Goal: Task Accomplishment & Management: Complete application form

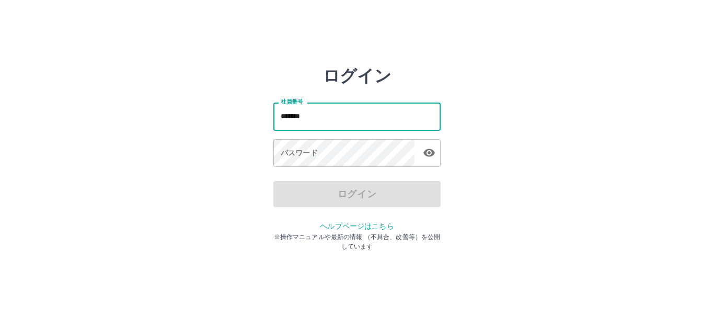
click at [229, 130] on div "ログイン 社員番号 ******* 社員番号 パスワード パスワード ログイン ヘルプページはこちら ※操作マニュアルや最新の情報 （不具合、改善等）を公開し…" at bounding box center [357, 149] width 628 height 167
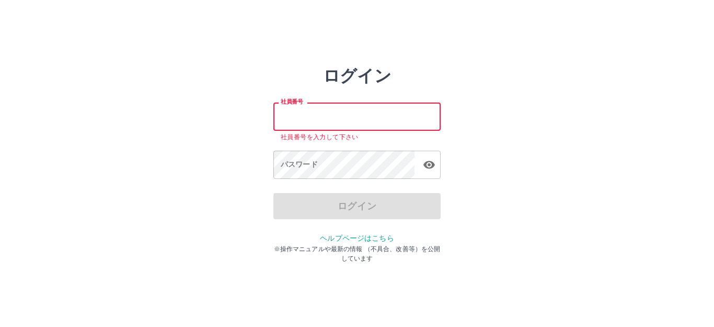
click at [304, 117] on input "社員番号" at bounding box center [357, 117] width 167 height 28
type input "*******"
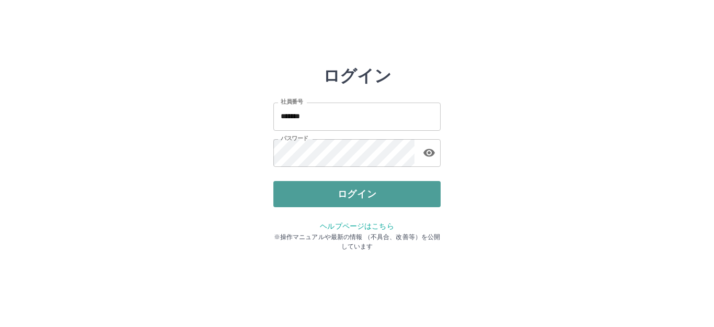
click at [371, 183] on button "ログイン" at bounding box center [357, 194] width 167 height 26
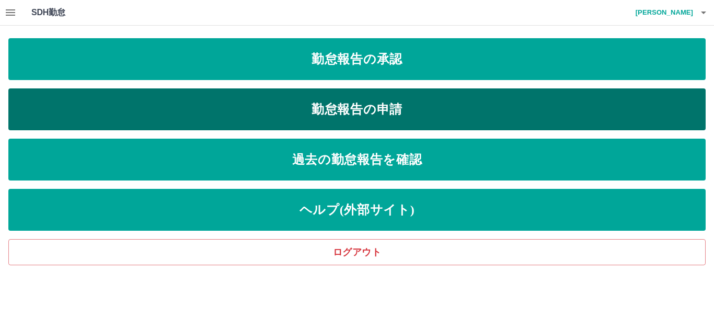
click at [411, 99] on link "勤怠報告の申請" at bounding box center [357, 109] width 698 height 42
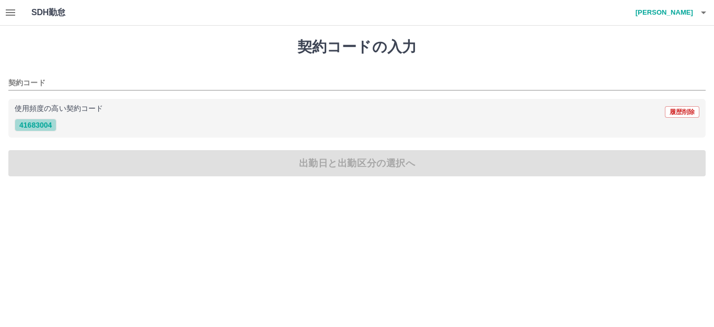
click at [25, 131] on button "41683004" at bounding box center [36, 125] width 42 height 13
type input "********"
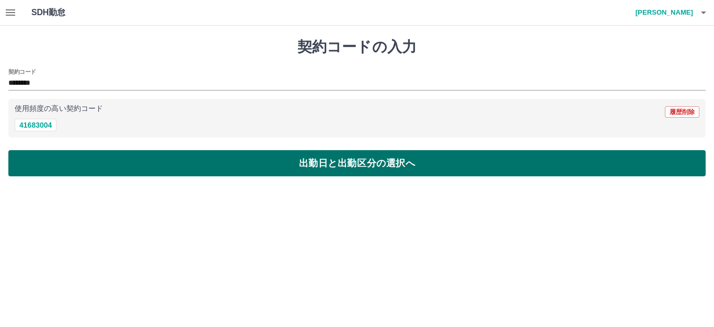
click at [42, 157] on button "出勤日と出勤区分の選択へ" at bounding box center [357, 163] width 698 height 26
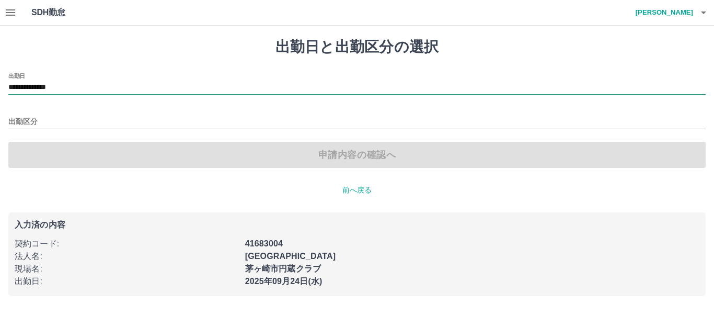
click at [46, 88] on input "**********" at bounding box center [357, 87] width 698 height 13
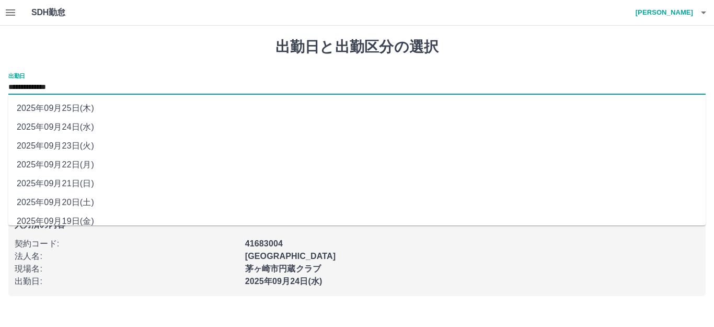
click at [74, 165] on li "2025年09月22日(月)" at bounding box center [357, 164] width 698 height 19
type input "**********"
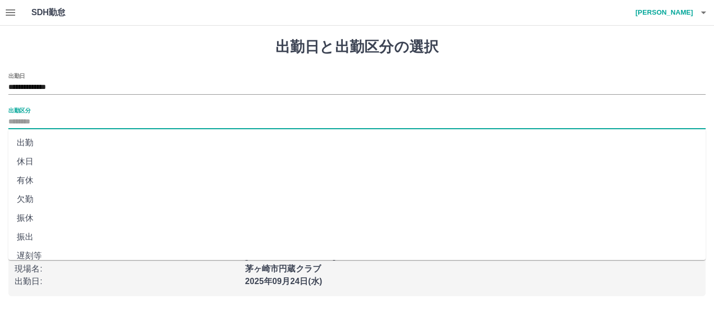
click at [29, 124] on input "出勤区分" at bounding box center [357, 122] width 698 height 13
click at [38, 140] on li "出勤" at bounding box center [357, 142] width 698 height 19
type input "**"
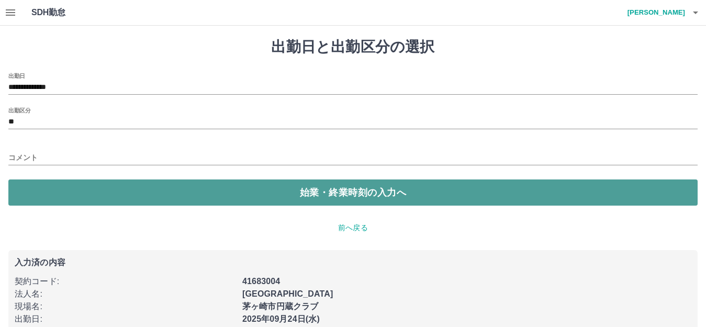
click at [85, 194] on button "始業・終業時刻の入力へ" at bounding box center [352, 192] width 689 height 26
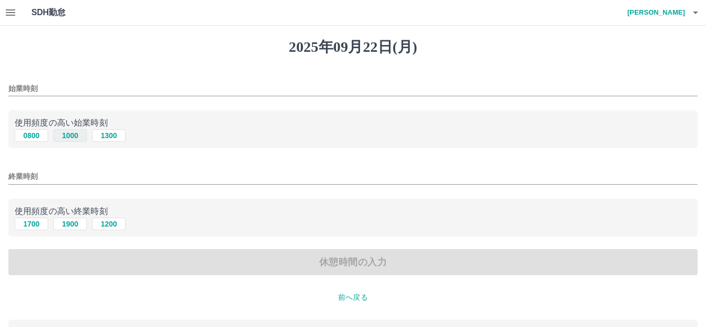
click at [65, 136] on button "1000" at bounding box center [69, 135] width 33 height 13
type input "****"
click at [56, 230] on button "1900" at bounding box center [69, 224] width 33 height 13
type input "****"
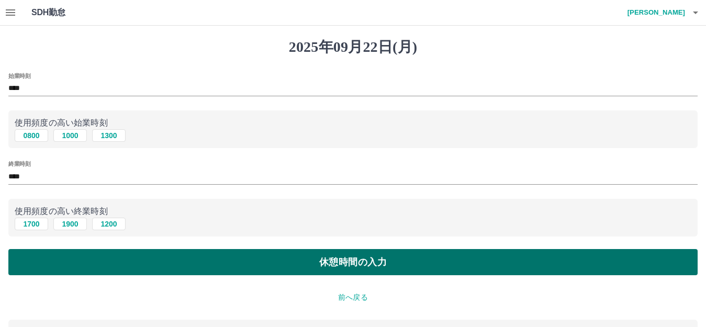
click at [90, 254] on button "休憩時間の入力" at bounding box center [352, 262] width 689 height 26
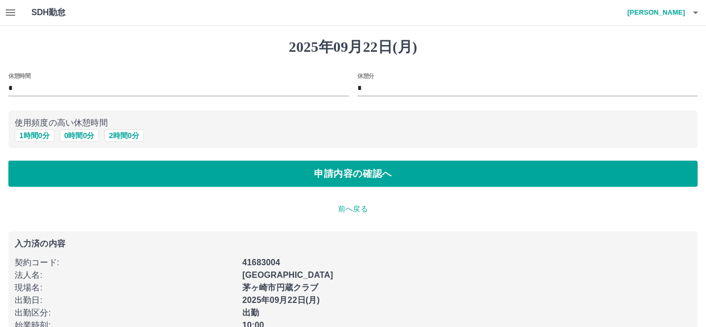
drag, startPoint x: 33, startPoint y: 134, endPoint x: 48, endPoint y: 147, distance: 19.3
click at [33, 134] on button "1 時間 0 分" at bounding box center [35, 135] width 40 height 13
type input "*"
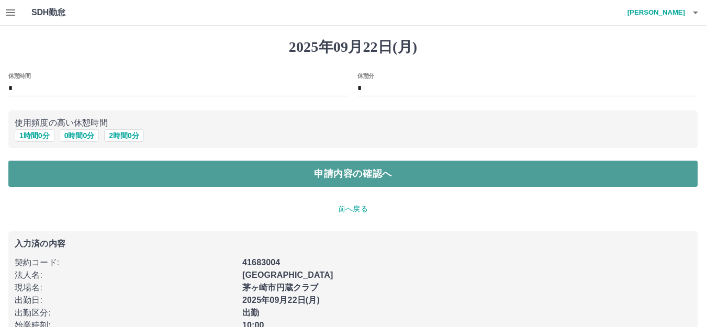
click at [89, 178] on button "申請内容の確認へ" at bounding box center [352, 174] width 689 height 26
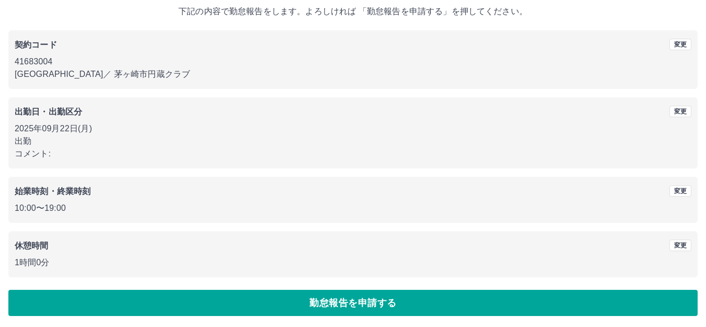
scroll to position [65, 0]
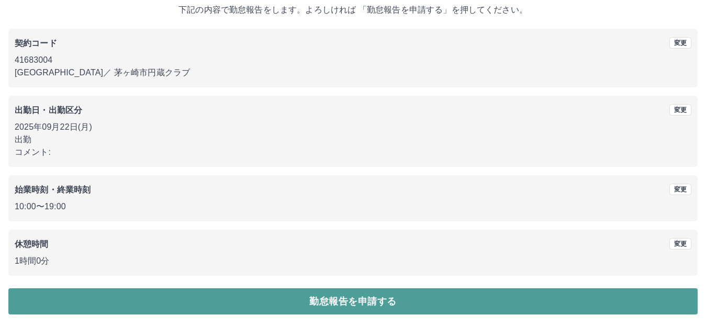
click at [359, 308] on button "勤怠報告を申請する" at bounding box center [352, 301] width 689 height 26
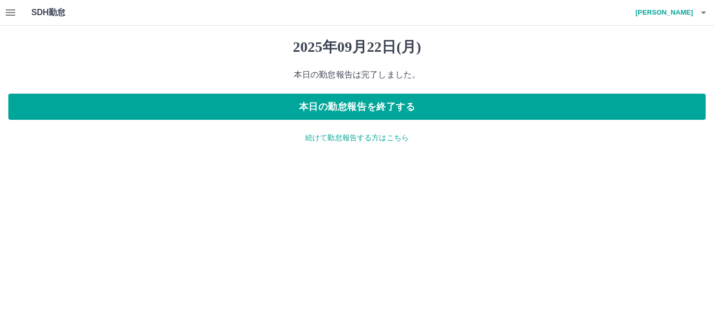
click at [327, 137] on p "続けて勤怠報告する方はこちら" at bounding box center [357, 137] width 698 height 11
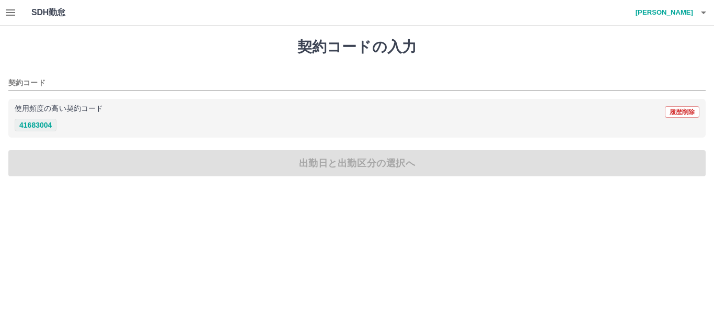
click at [47, 124] on button "41683004" at bounding box center [36, 125] width 42 height 13
type input "********"
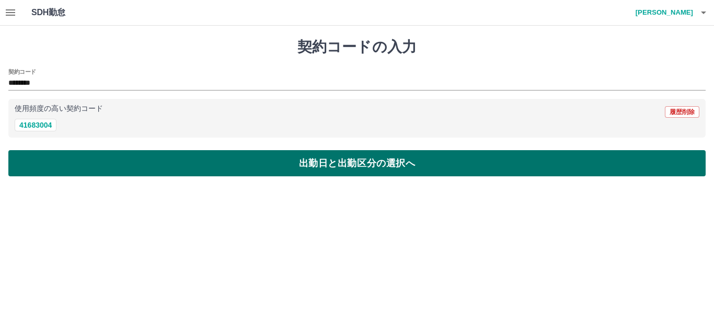
click at [75, 162] on button "出勤日と出勤区分の選択へ" at bounding box center [357, 163] width 698 height 26
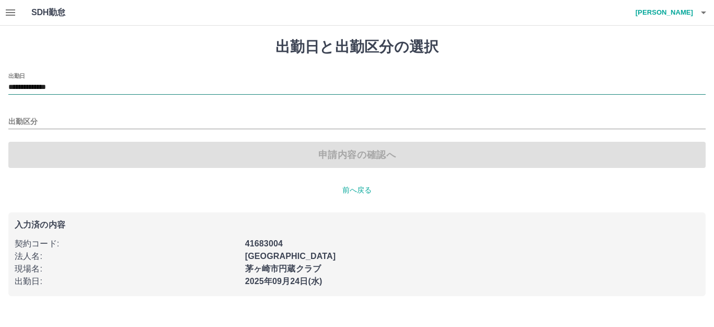
click at [37, 87] on input "**********" at bounding box center [357, 87] width 698 height 13
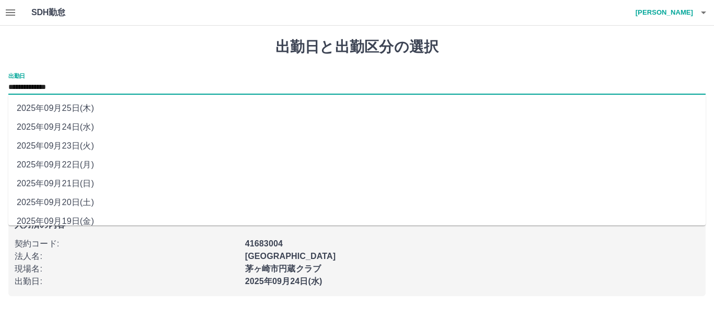
click at [55, 147] on li "2025年09月23日(火)" at bounding box center [357, 146] width 698 height 19
type input "**********"
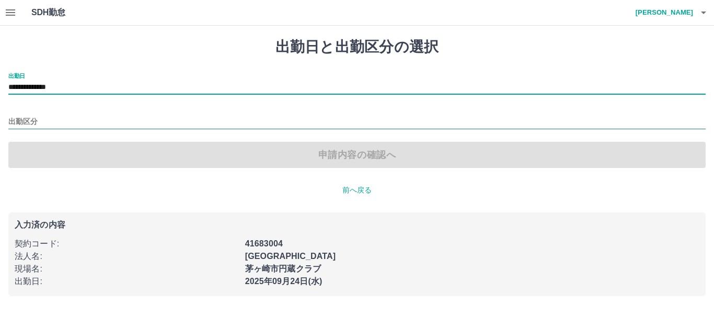
click at [38, 126] on input "出勤区分" at bounding box center [357, 122] width 698 height 13
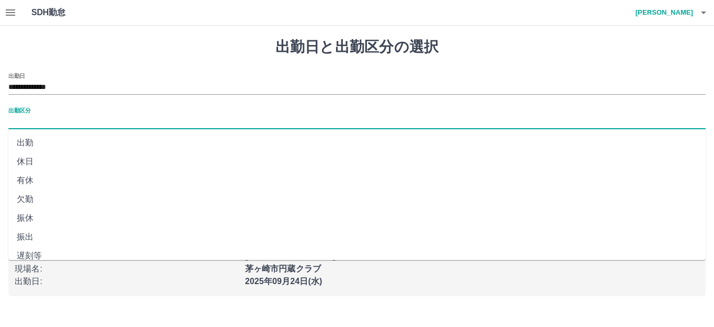
click at [45, 157] on li "休日" at bounding box center [357, 161] width 698 height 19
type input "**"
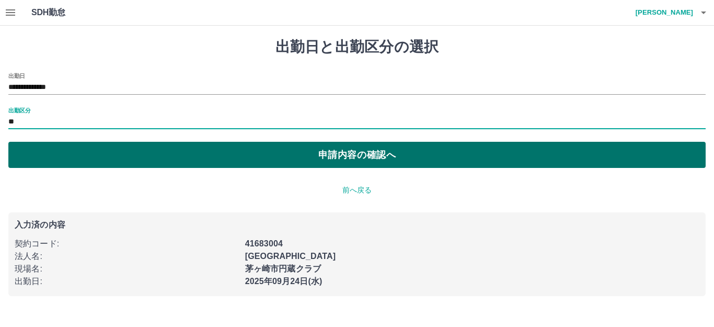
click at [82, 167] on button "申請内容の確認へ" at bounding box center [357, 155] width 698 height 26
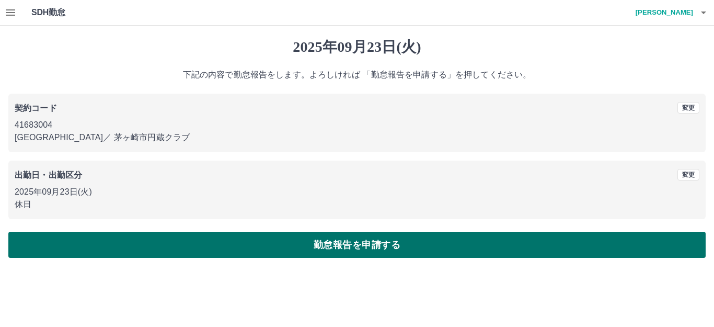
click at [401, 248] on button "勤怠報告を申請する" at bounding box center [357, 245] width 698 height 26
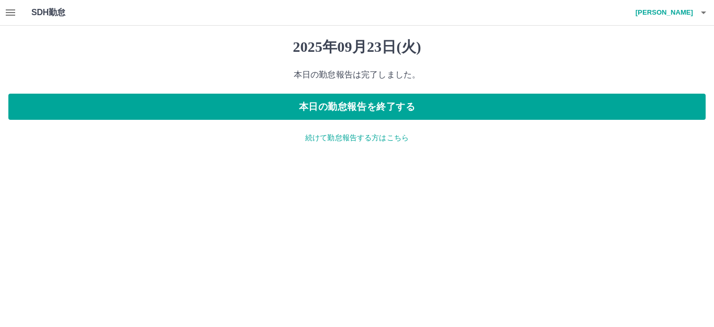
click at [355, 137] on p "続けて勤怠報告する方はこちら" at bounding box center [357, 137] width 698 height 11
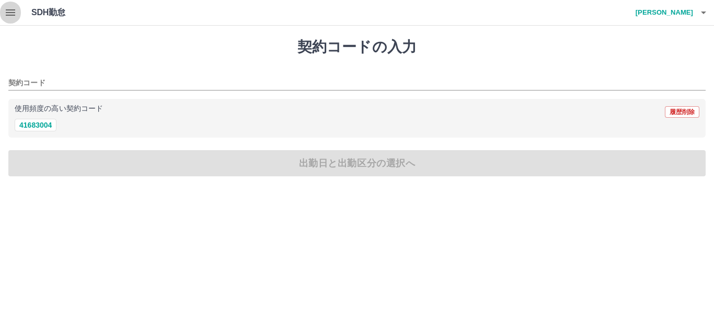
click at [19, 14] on button "button" at bounding box center [10, 12] width 21 height 25
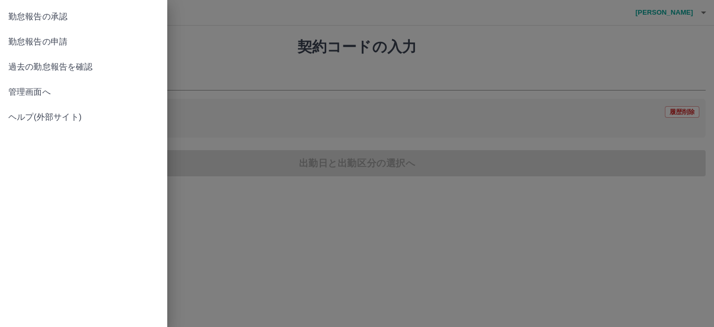
click at [50, 14] on span "勤怠報告の承認" at bounding box center [83, 16] width 151 height 13
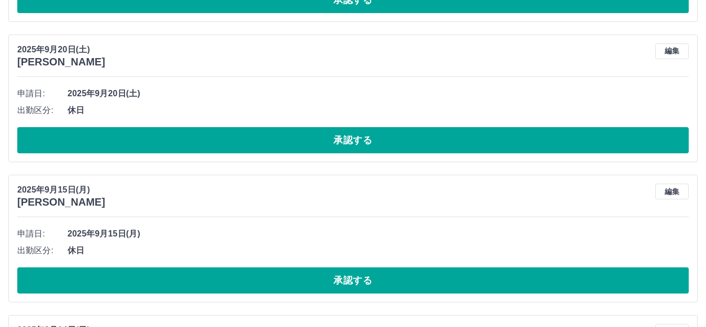
scroll to position [4080, 0]
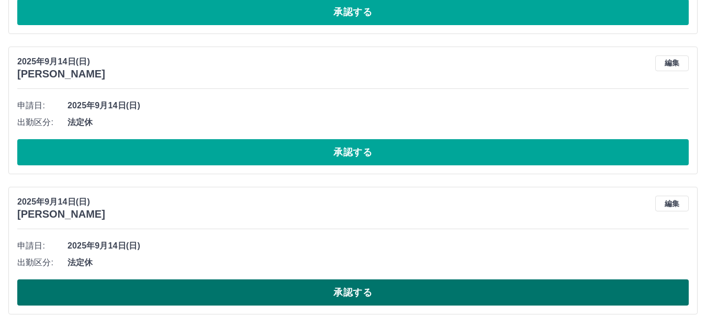
click at [358, 292] on button "承認する" at bounding box center [352, 292] width 671 height 26
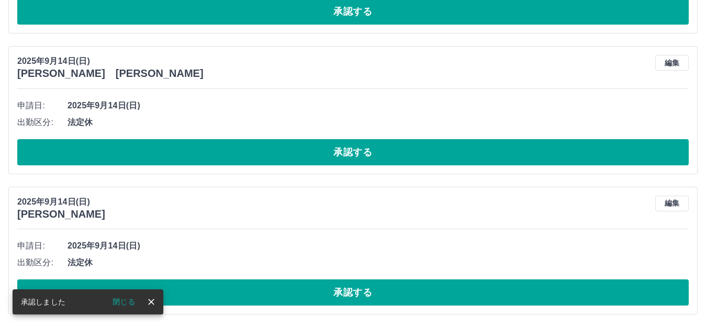
scroll to position [3940, 0]
click at [354, 292] on button "承認する" at bounding box center [352, 292] width 671 height 26
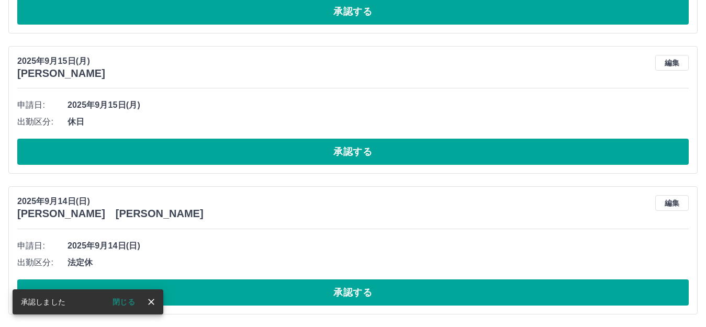
scroll to position [3799, 0]
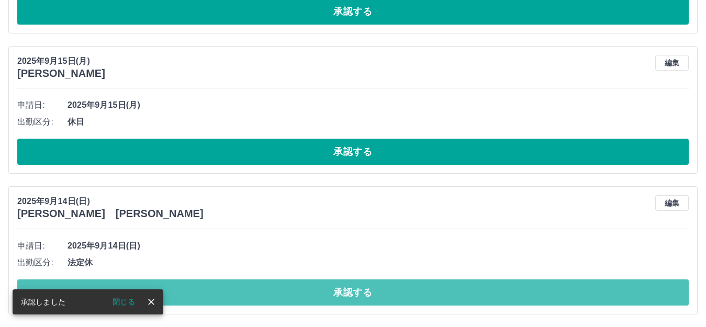
click at [370, 293] on button "承認する" at bounding box center [352, 292] width 671 height 26
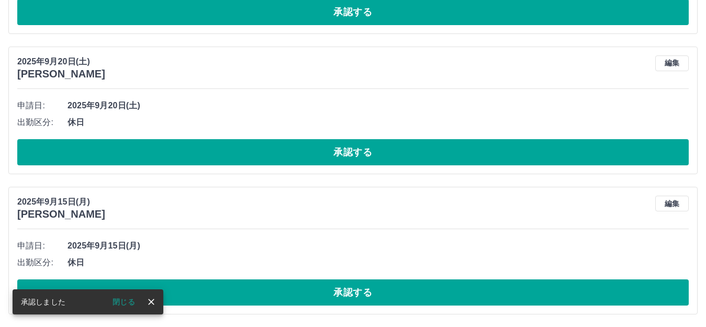
scroll to position [3659, 0]
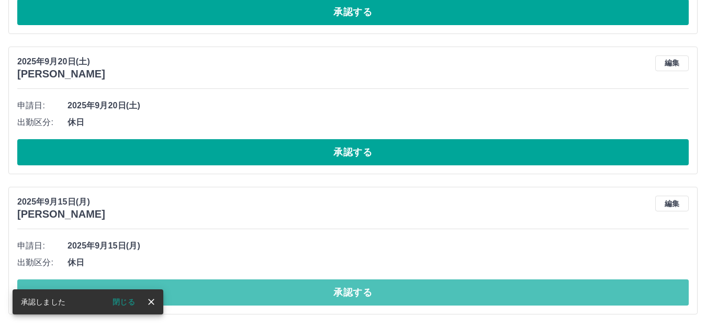
click at [379, 292] on button "承認する" at bounding box center [352, 292] width 671 height 26
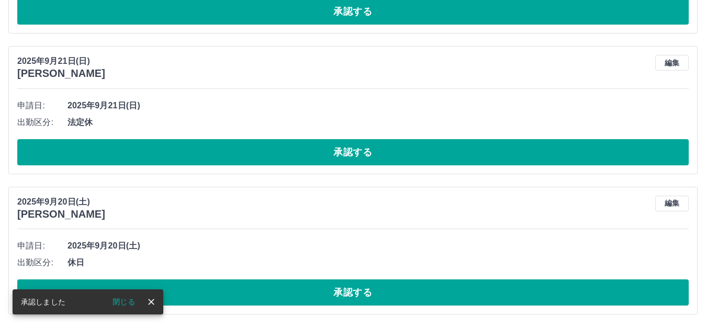
scroll to position [3518, 0]
click at [362, 289] on button "承認する" at bounding box center [352, 292] width 671 height 26
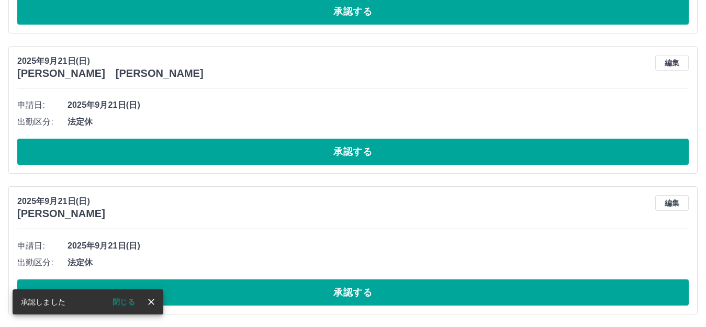
scroll to position [3378, 0]
click at [364, 289] on button "承認する" at bounding box center [352, 292] width 671 height 26
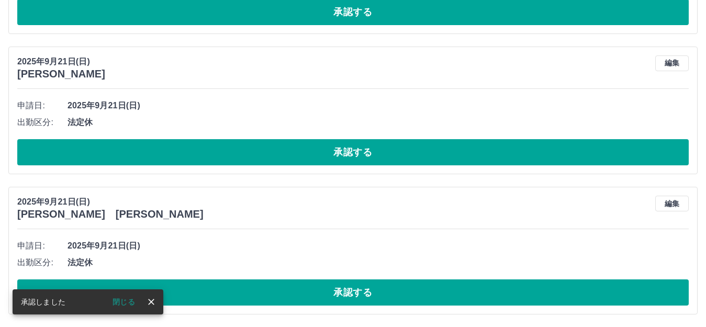
scroll to position [3238, 0]
click at [363, 289] on button "承認する" at bounding box center [352, 292] width 671 height 26
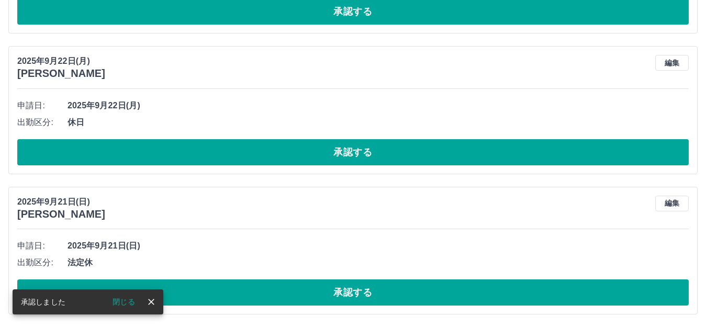
scroll to position [3097, 0]
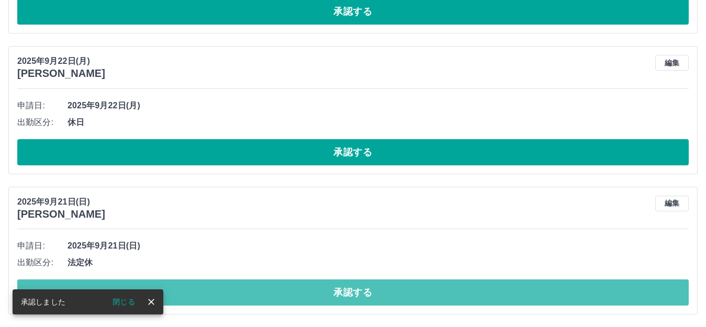
click at [363, 289] on button "承認する" at bounding box center [352, 292] width 671 height 26
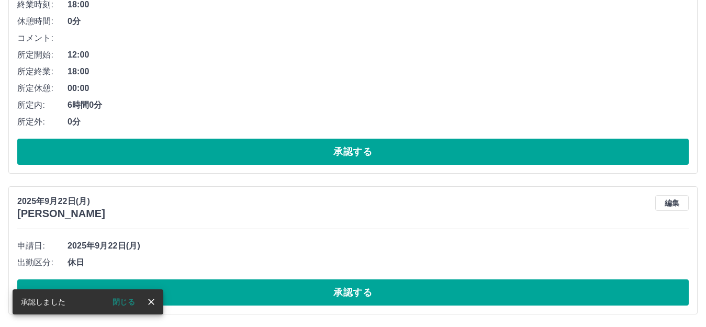
scroll to position [2957, 0]
click at [361, 289] on button "承認する" at bounding box center [352, 292] width 671 height 26
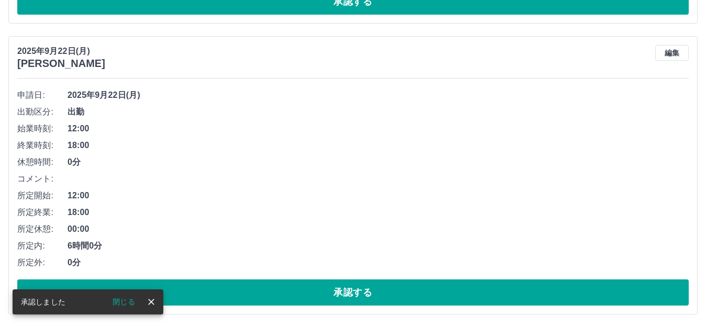
scroll to position [2817, 0]
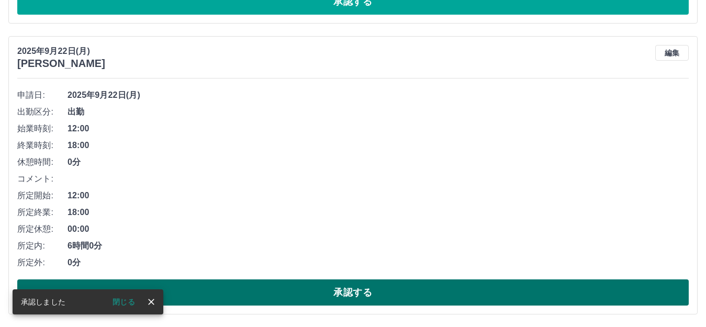
click at [378, 289] on button "承認する" at bounding box center [352, 292] width 671 height 26
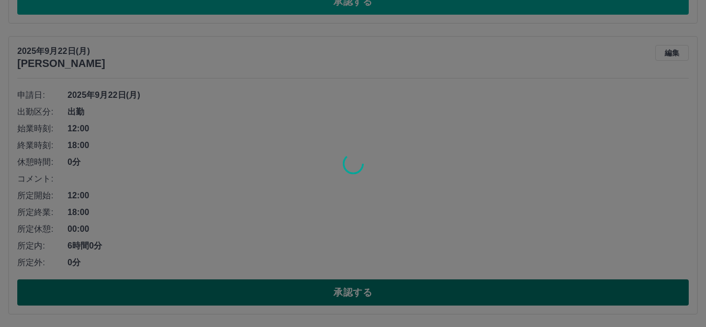
scroll to position [2526, 0]
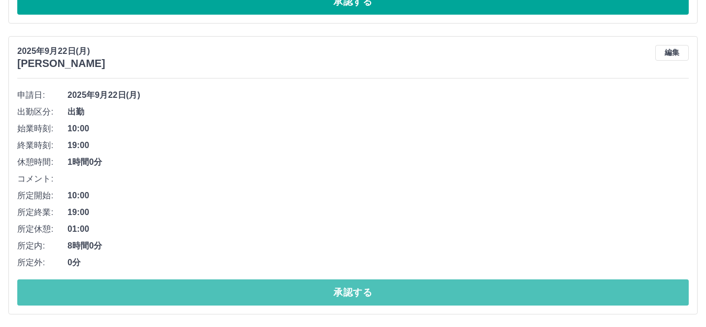
click at [378, 289] on button "承認する" at bounding box center [352, 292] width 671 height 26
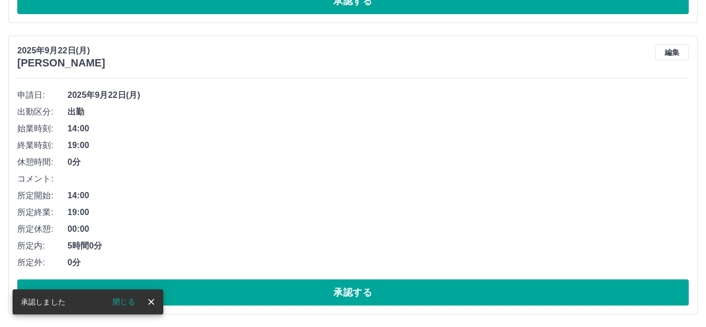
scroll to position [2235, 0]
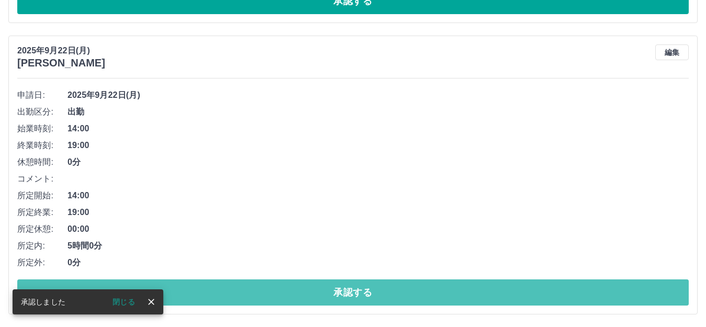
click at [378, 289] on button "承認する" at bounding box center [352, 292] width 671 height 26
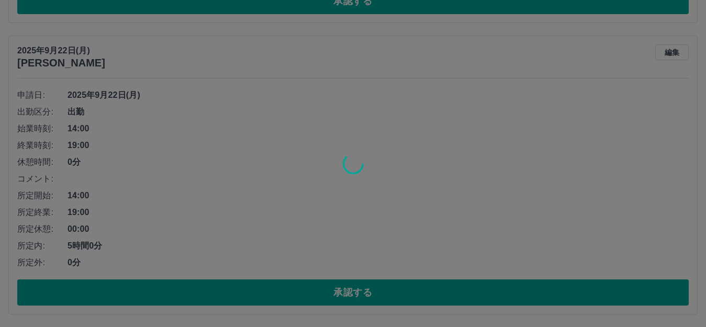
scroll to position [1944, 0]
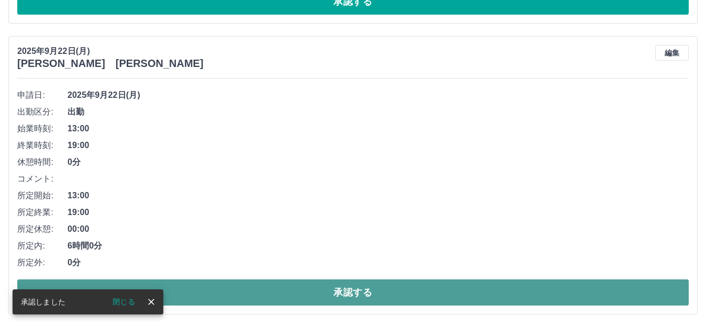
click at [409, 285] on button "承認する" at bounding box center [352, 292] width 671 height 26
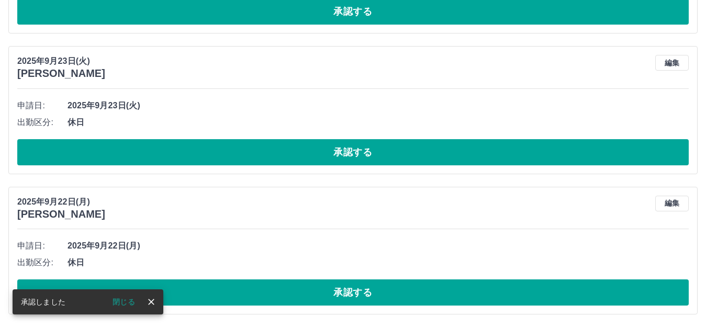
scroll to position [1653, 0]
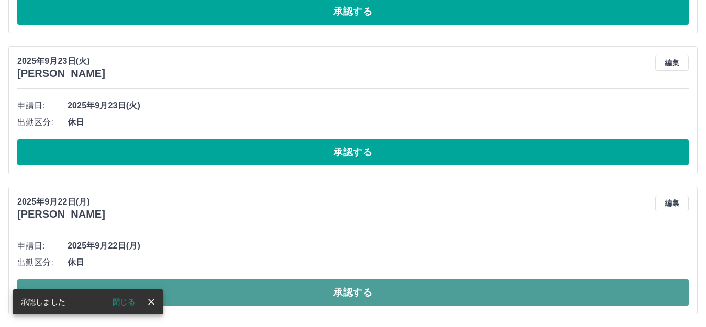
click at [403, 286] on button "承認する" at bounding box center [352, 292] width 671 height 26
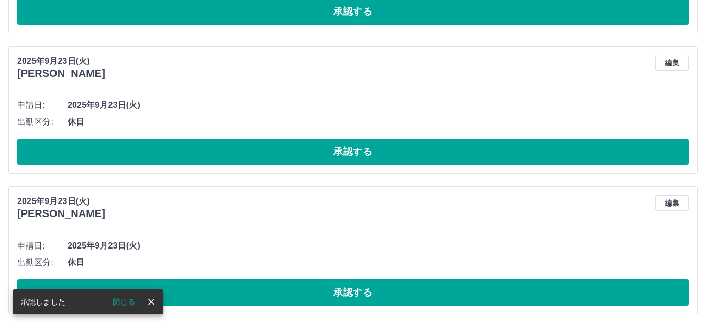
scroll to position [1513, 0]
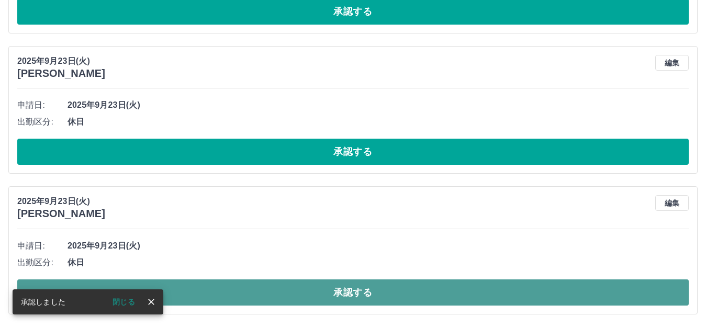
click at [352, 292] on button "承認する" at bounding box center [352, 292] width 671 height 26
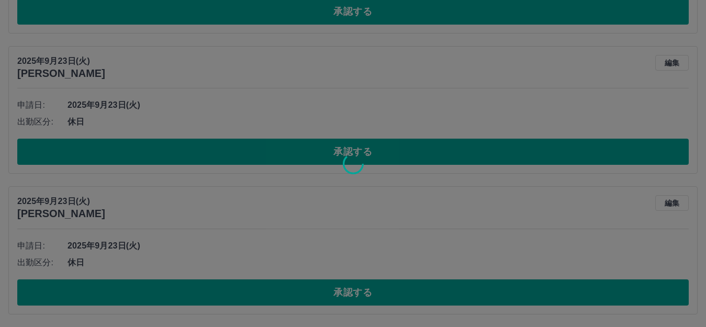
scroll to position [1372, 0]
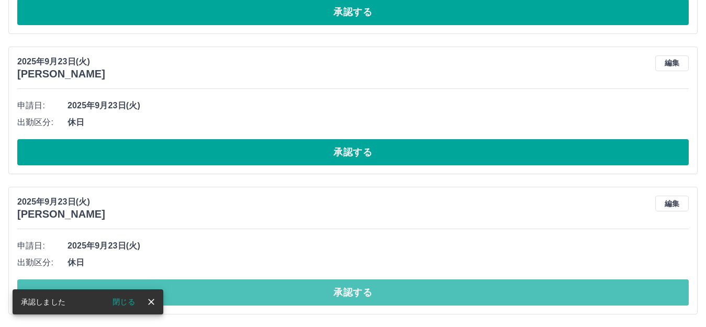
click at [355, 291] on button "承認する" at bounding box center [352, 292] width 671 height 26
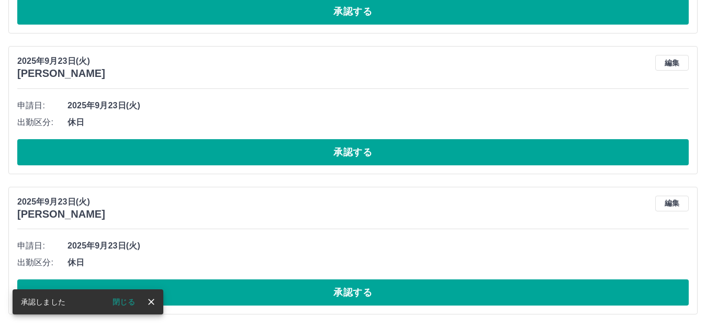
scroll to position [1232, 0]
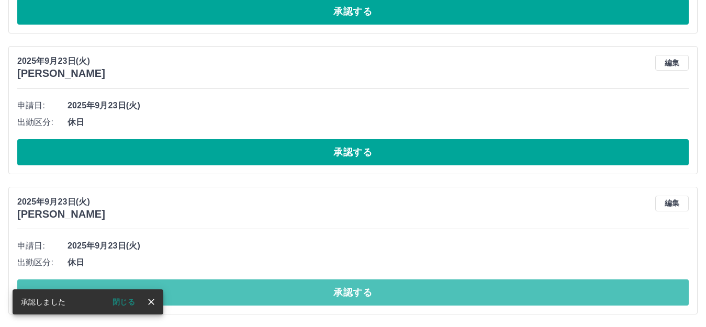
click at [353, 291] on button "承認する" at bounding box center [352, 292] width 671 height 26
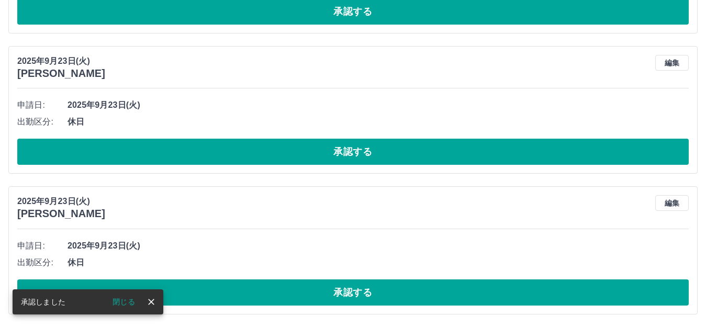
scroll to position [1092, 0]
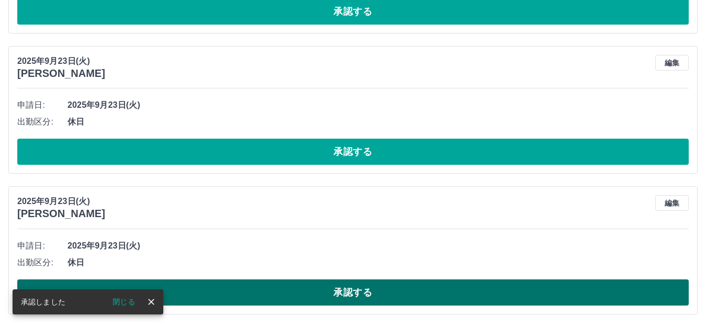
click at [355, 291] on button "承認する" at bounding box center [352, 292] width 671 height 26
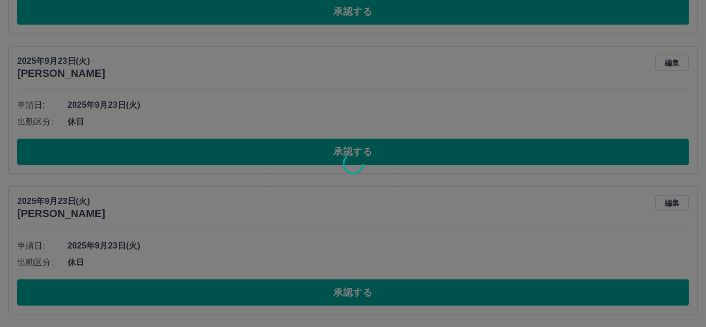
scroll to position [951, 0]
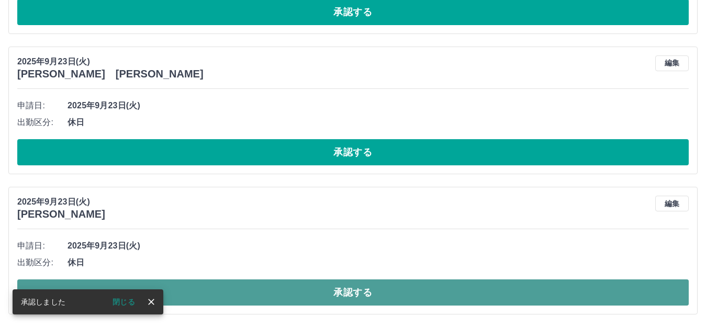
click at [370, 288] on button "承認する" at bounding box center [352, 292] width 671 height 26
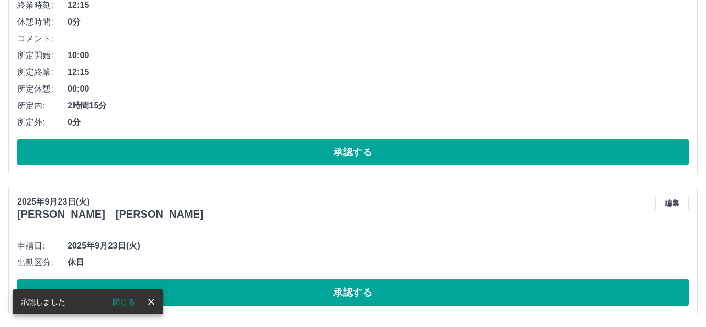
scroll to position [811, 0]
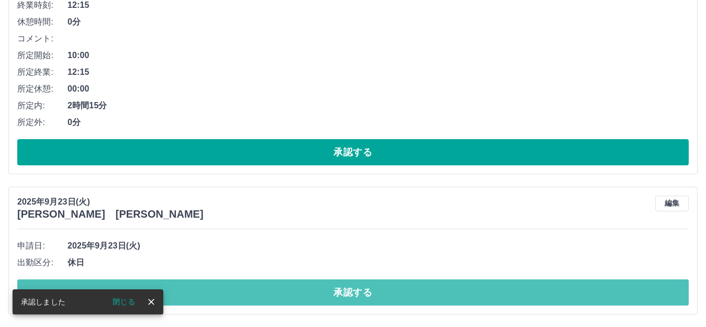
click at [359, 293] on button "承認する" at bounding box center [352, 292] width 671 height 26
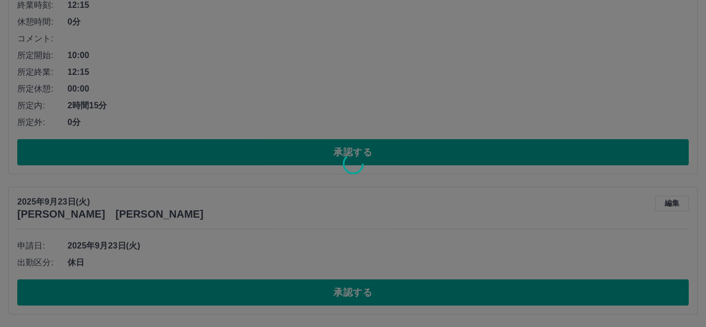
scroll to position [671, 0]
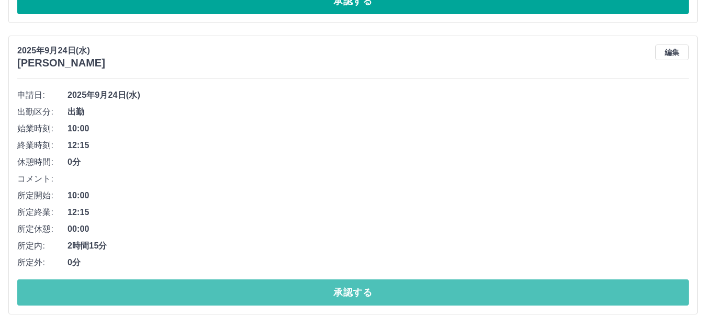
click at [357, 293] on button "承認する" at bounding box center [352, 292] width 671 height 26
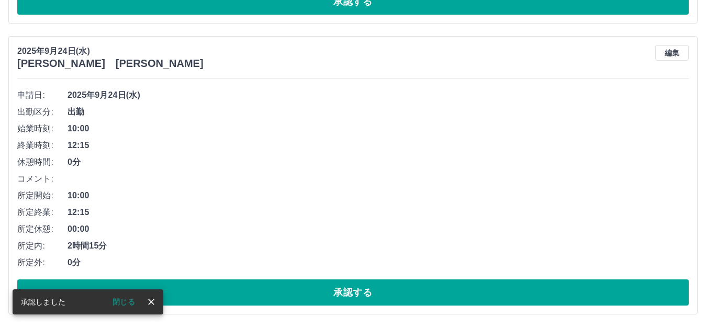
scroll to position [379, 0]
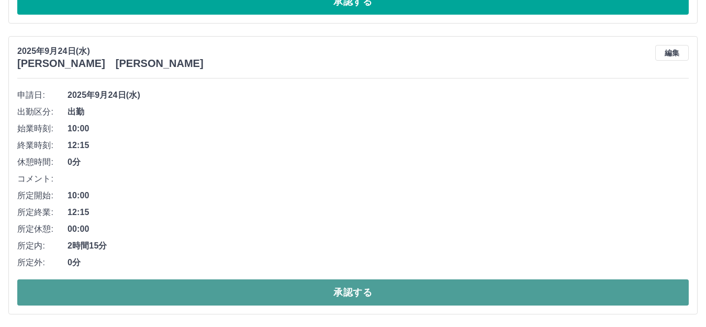
click at [363, 291] on button "承認する" at bounding box center [352, 292] width 671 height 26
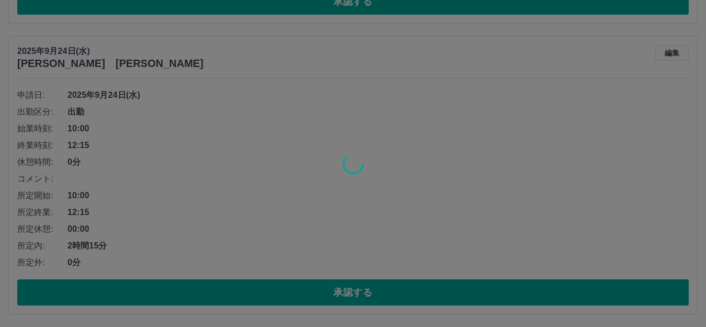
scroll to position [88, 0]
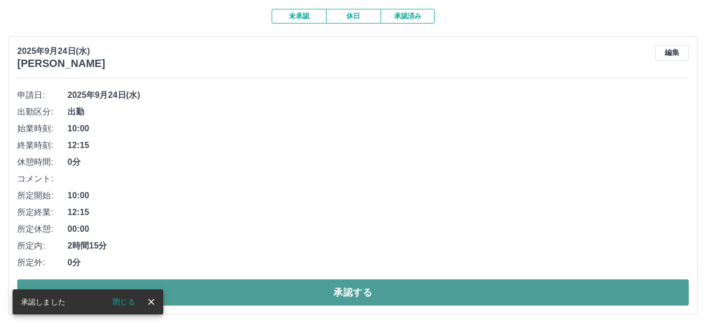
click at [371, 288] on button "承認する" at bounding box center [352, 292] width 671 height 26
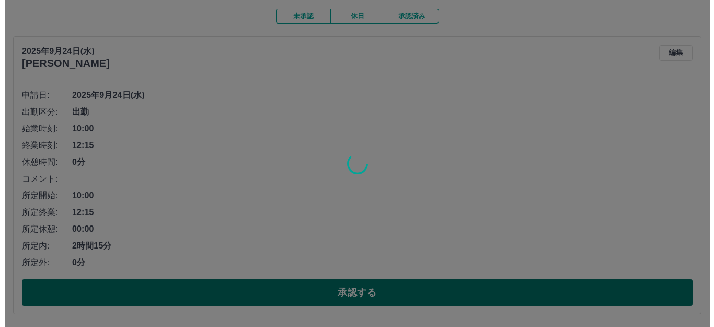
scroll to position [0, 0]
